Goal: Task Accomplishment & Management: Use online tool/utility

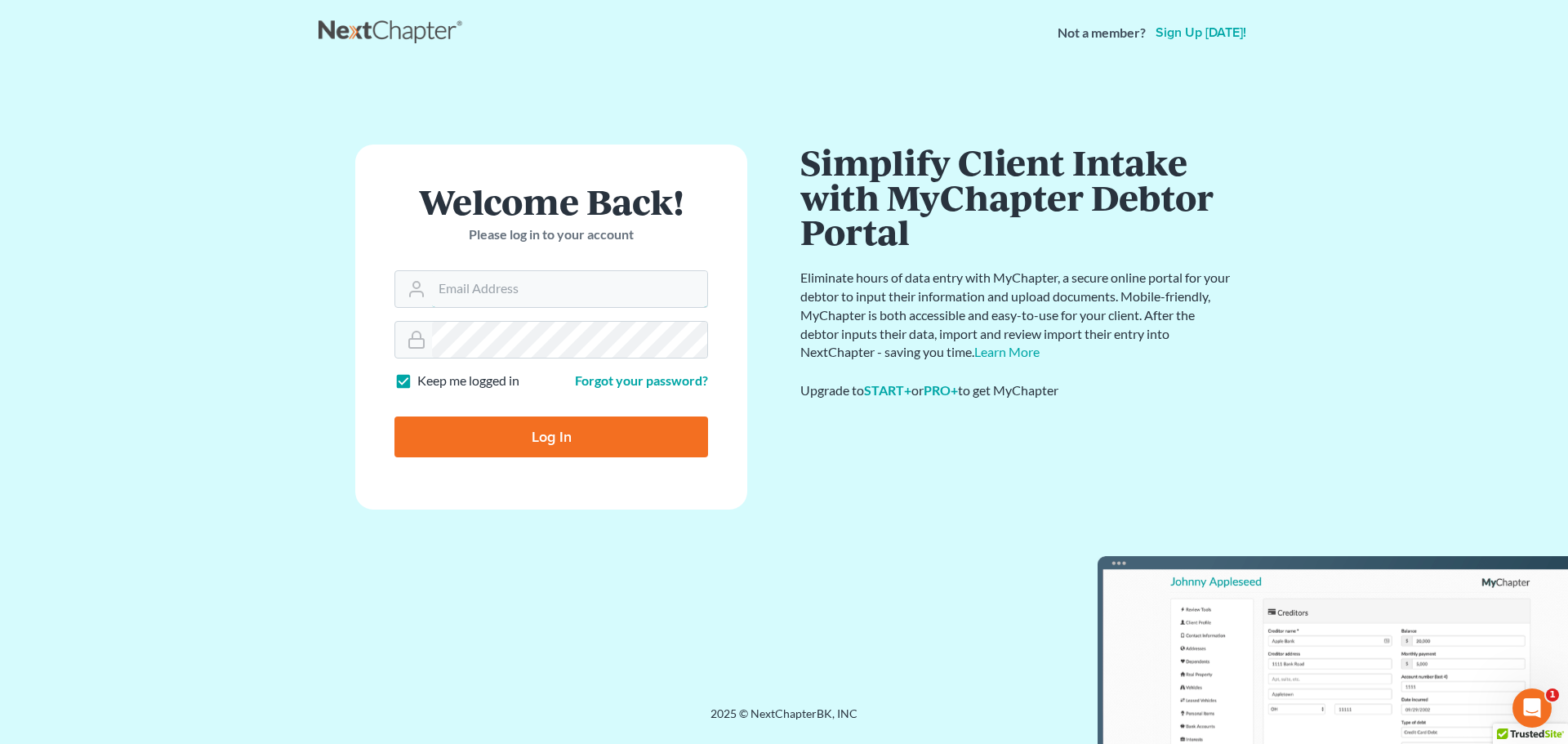
type input "[PERSON_NAME][EMAIL_ADDRESS][DOMAIN_NAME]"
click at [528, 449] on input "Log In" at bounding box center [551, 437] width 314 height 41
type input "Thinking..."
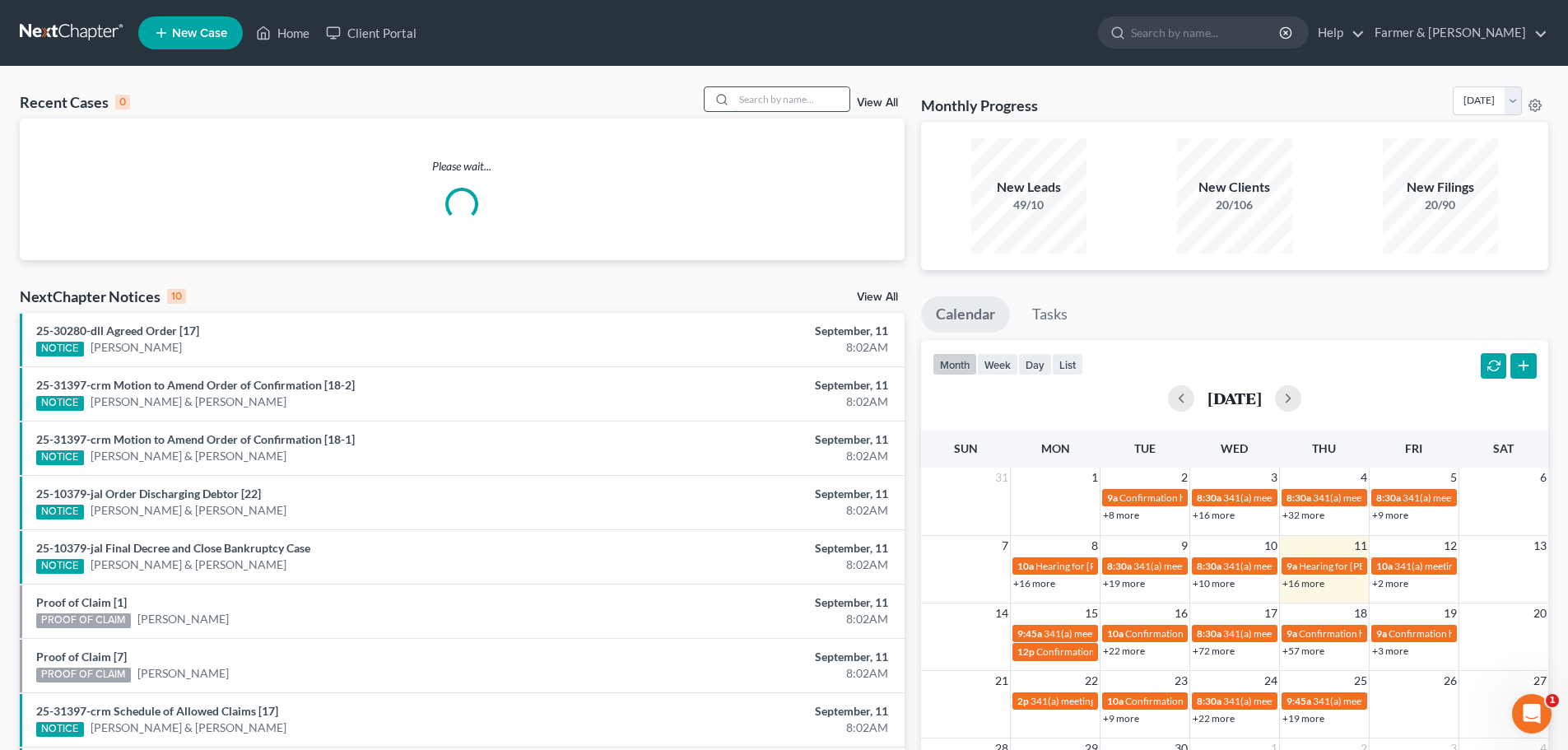
click at [772, 95] on input "search" at bounding box center [792, 99] width 115 height 24
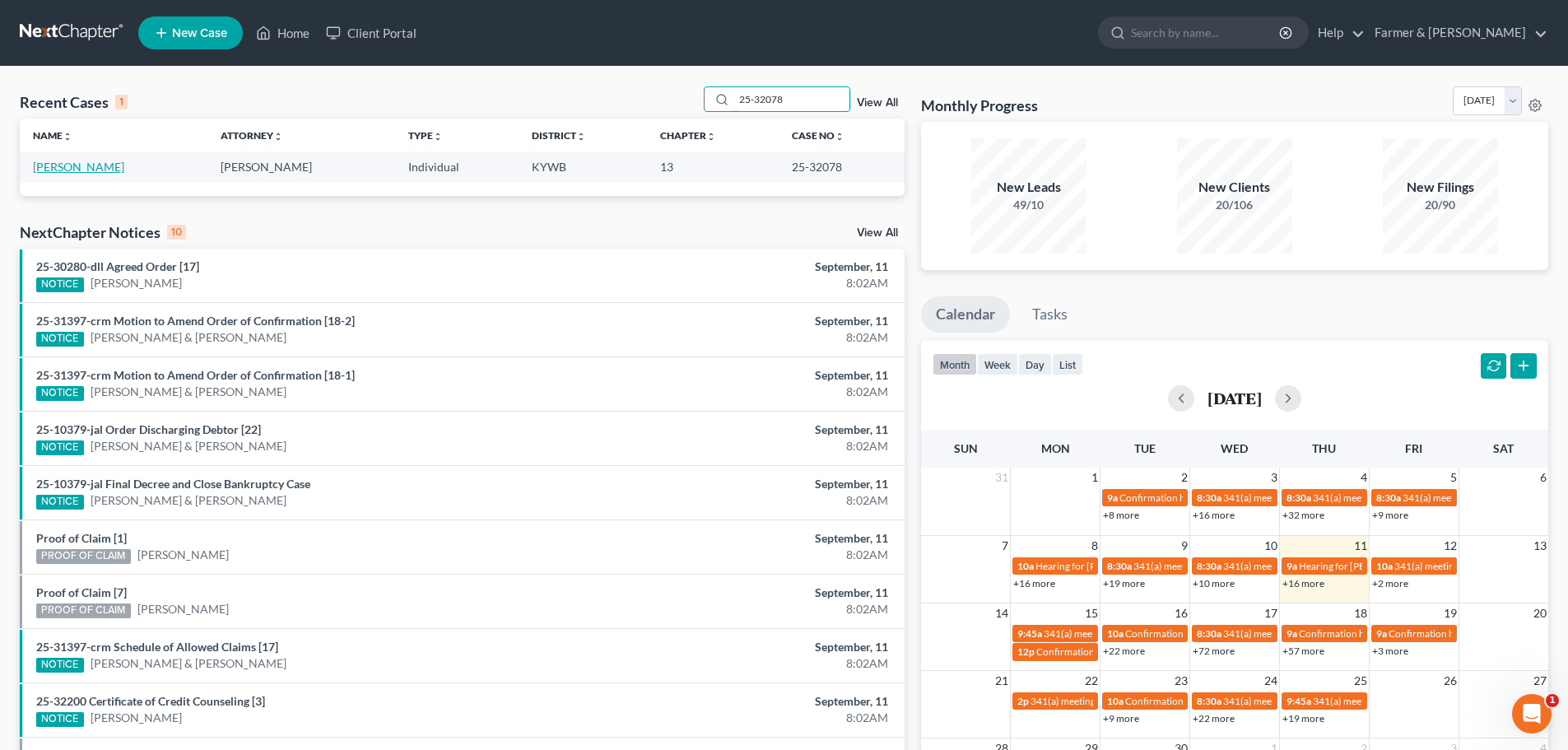
type input "25-32078"
click at [80, 170] on link "[PERSON_NAME]" at bounding box center [78, 166] width 91 height 14
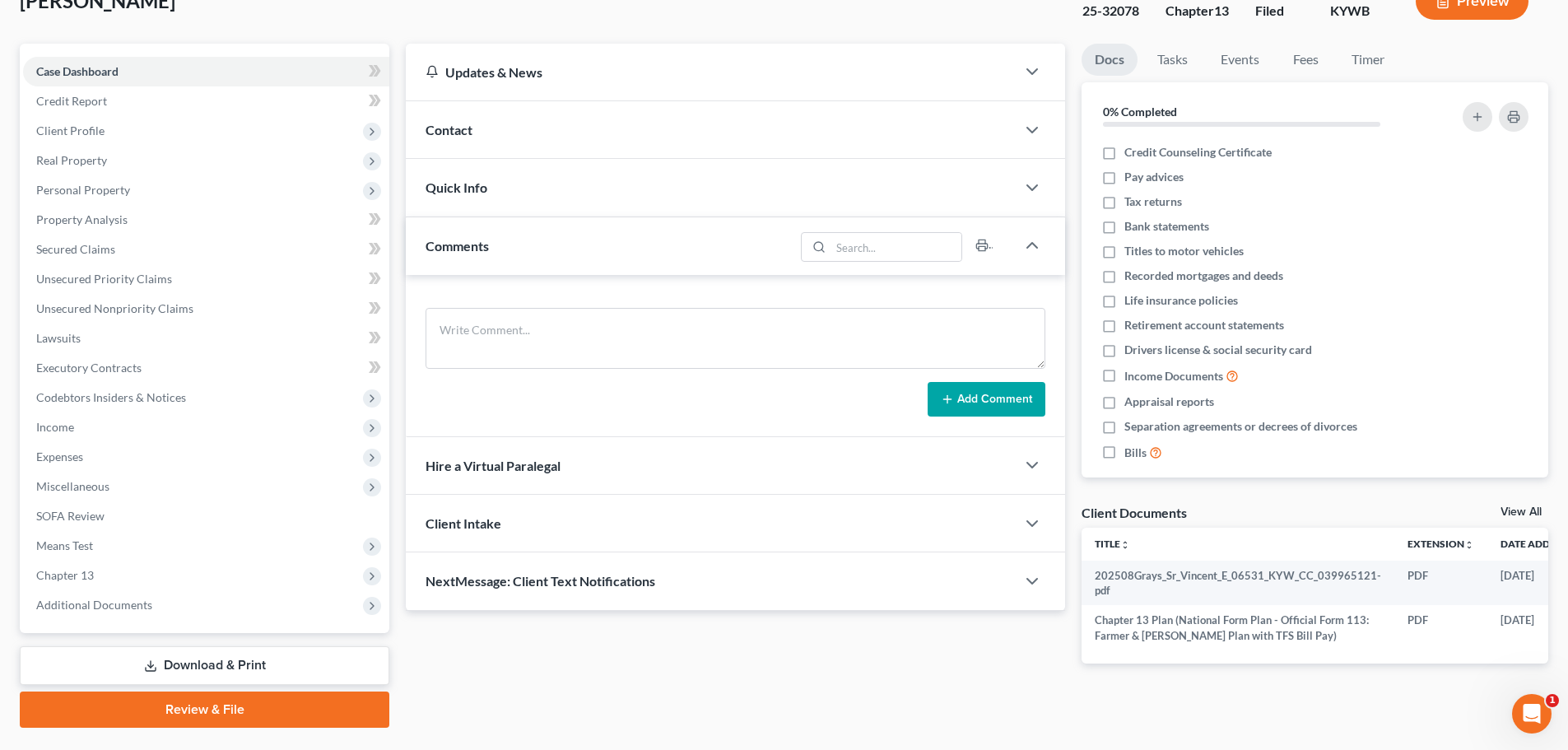
scroll to position [155, 0]
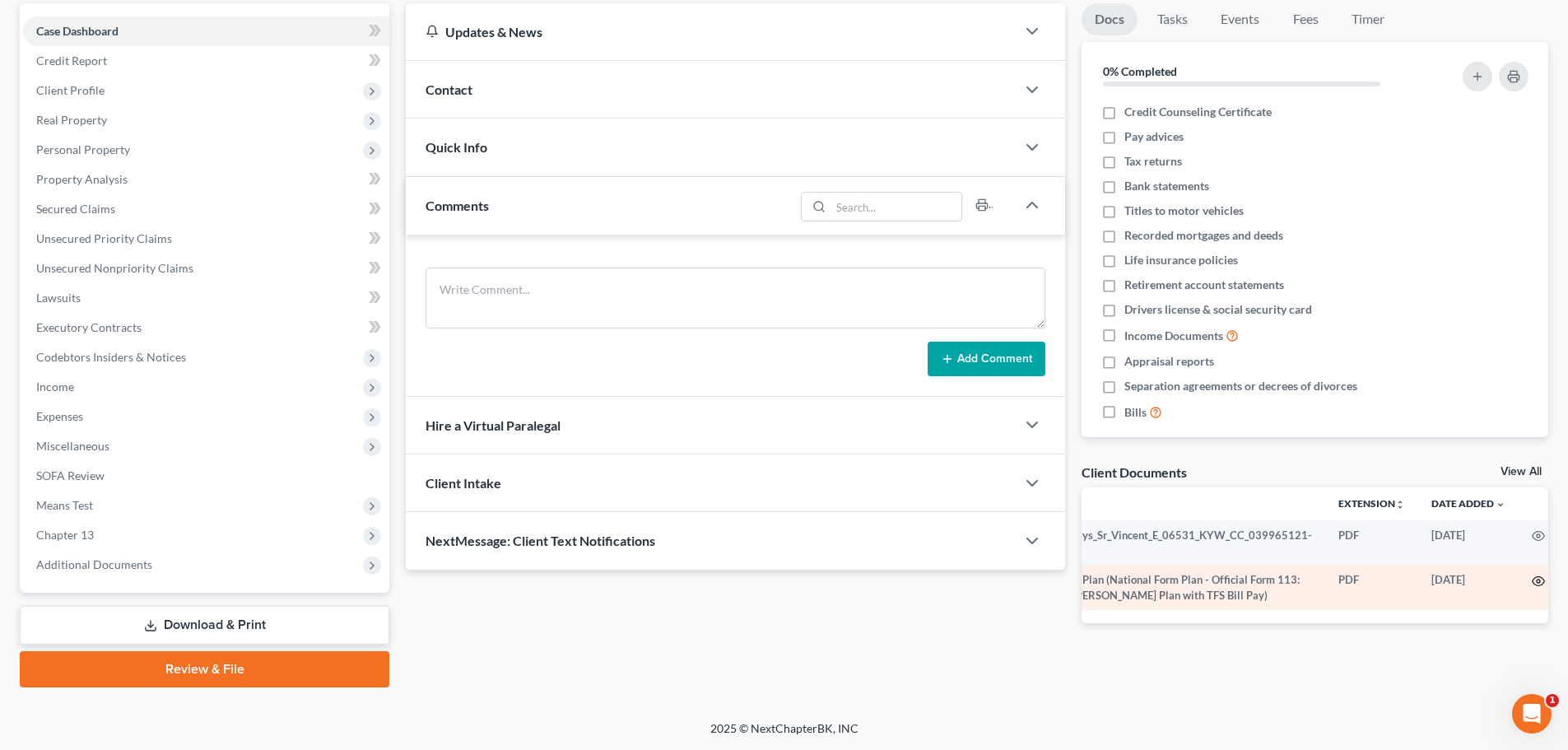
click at [1538, 577] on icon "button" at bounding box center [1538, 581] width 13 height 13
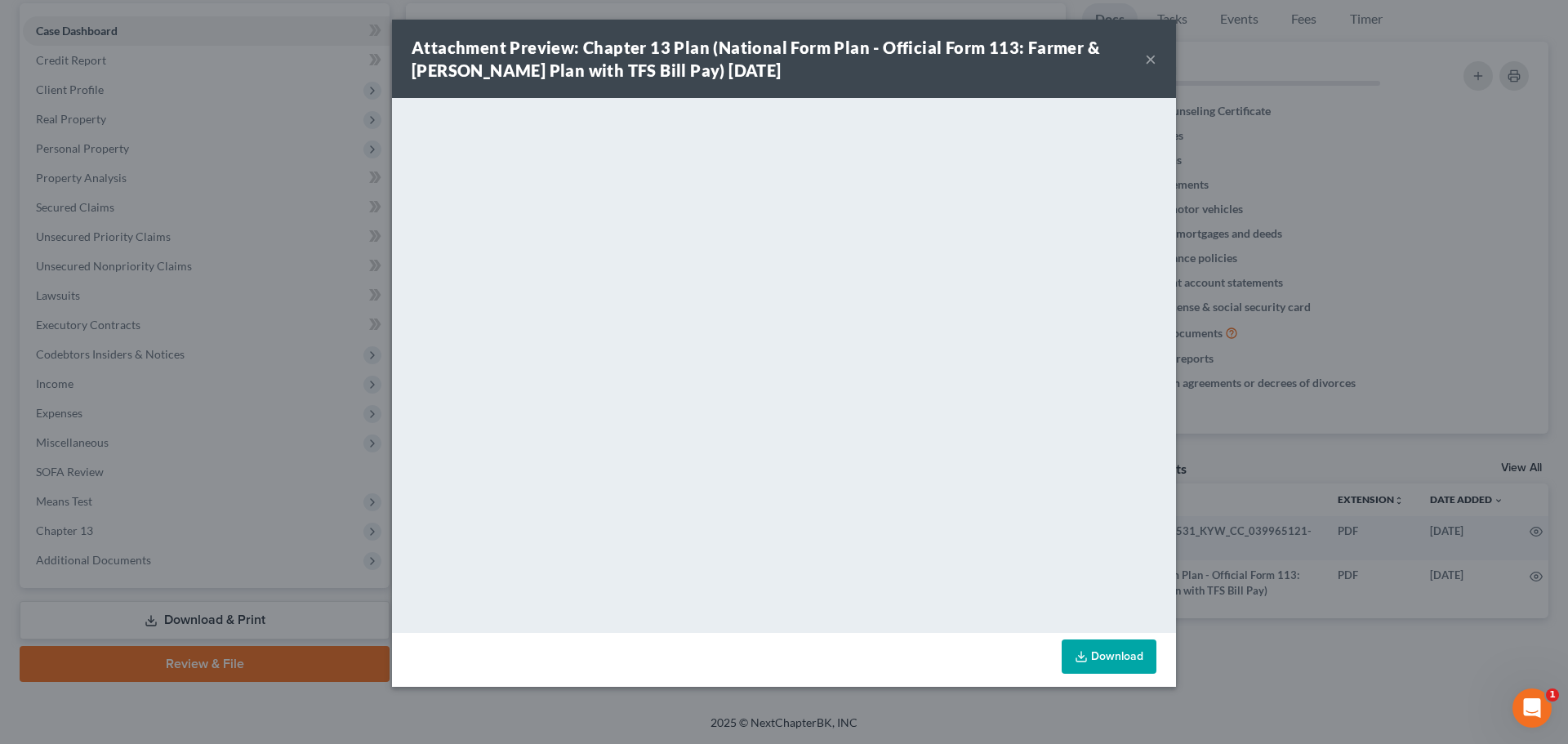
click at [1151, 56] on button "×" at bounding box center [1151, 59] width 11 height 20
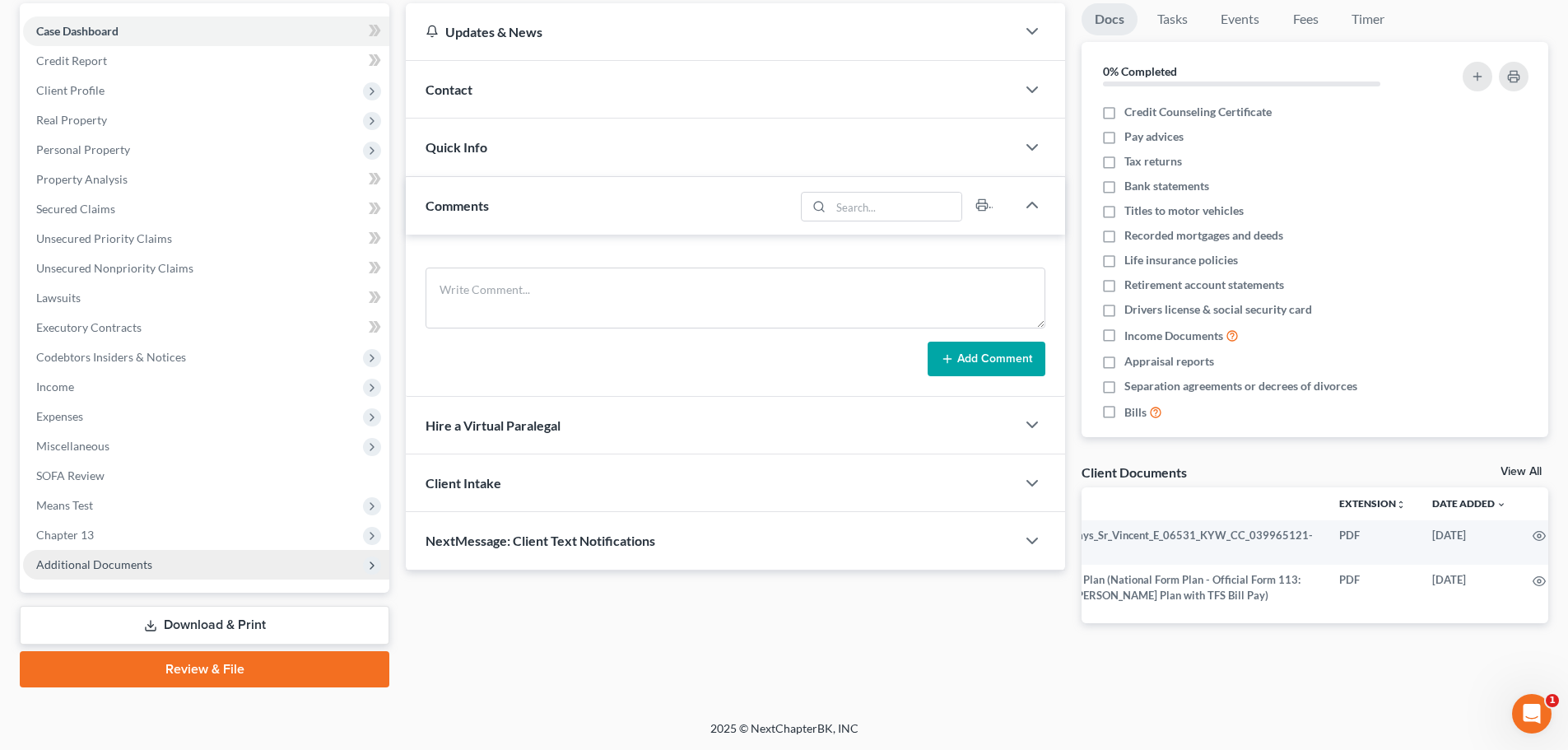
click at [146, 566] on span "Additional Documents" at bounding box center [94, 564] width 116 height 14
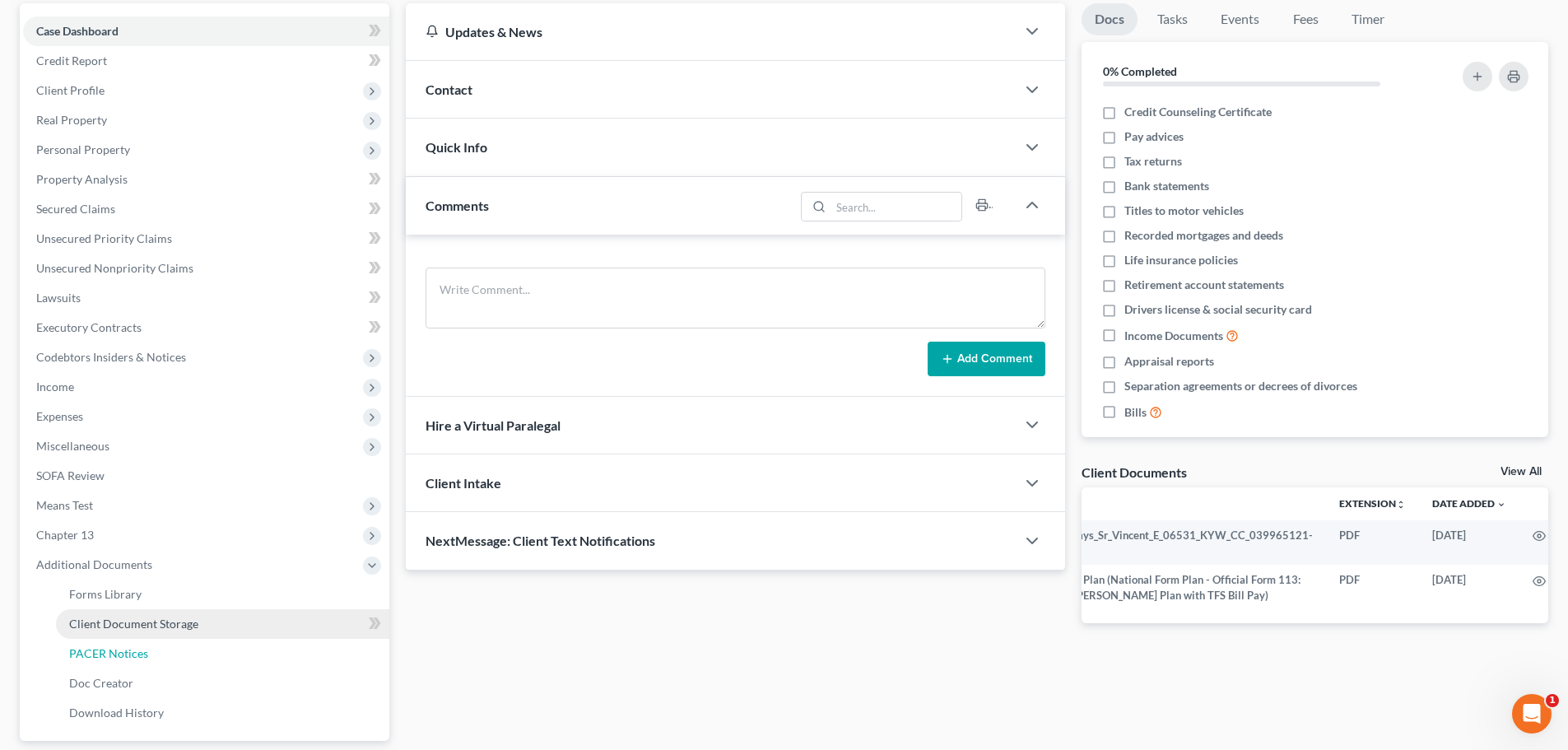
drag, startPoint x: 125, startPoint y: 651, endPoint x: 232, endPoint y: 636, distance: 108.0
click at [125, 651] on span "PACER Notices" at bounding box center [109, 653] width 79 height 14
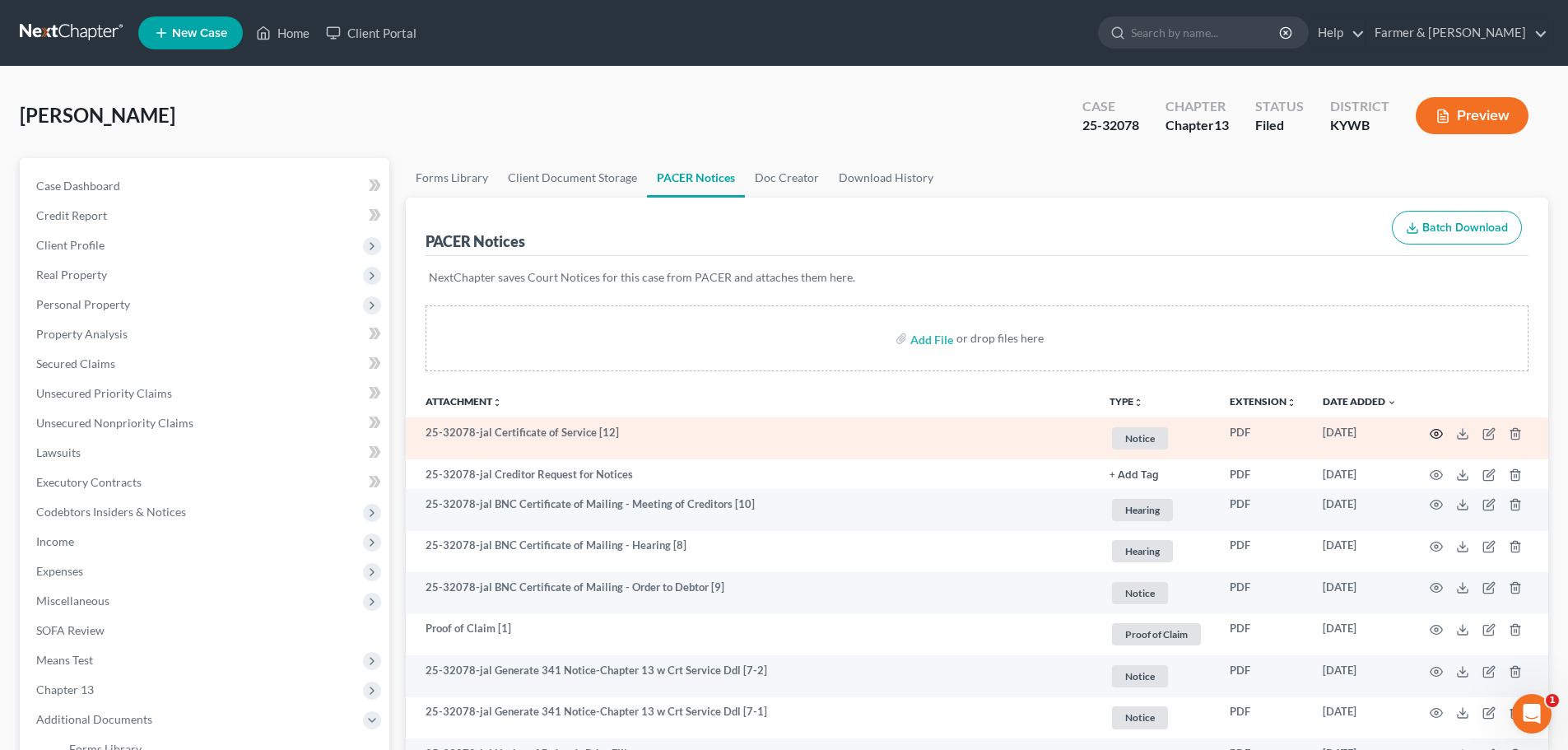
click at [1435, 433] on icon "button" at bounding box center [1436, 434] width 13 height 13
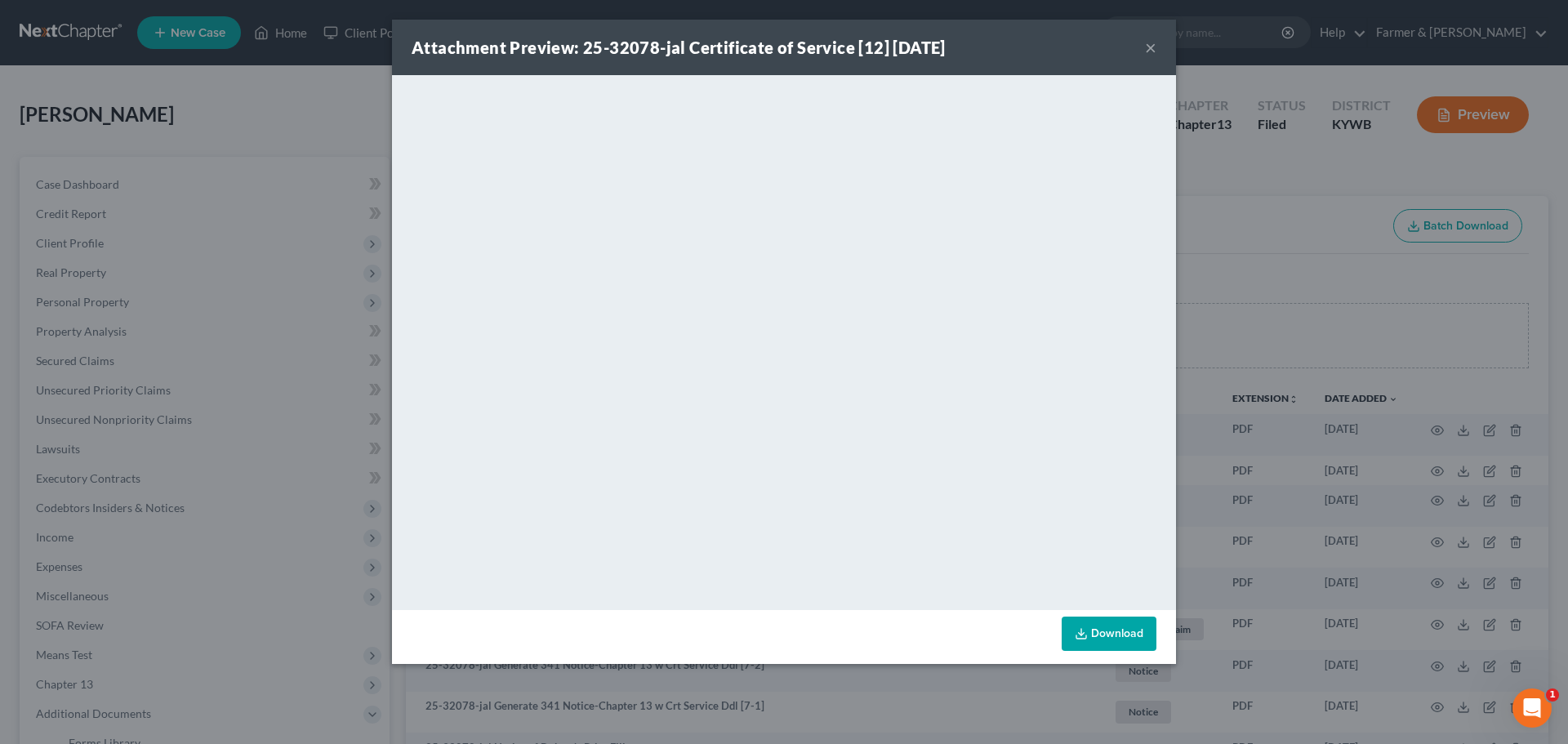
click at [1152, 50] on button "×" at bounding box center [1151, 47] width 11 height 20
